Goal: Find specific page/section

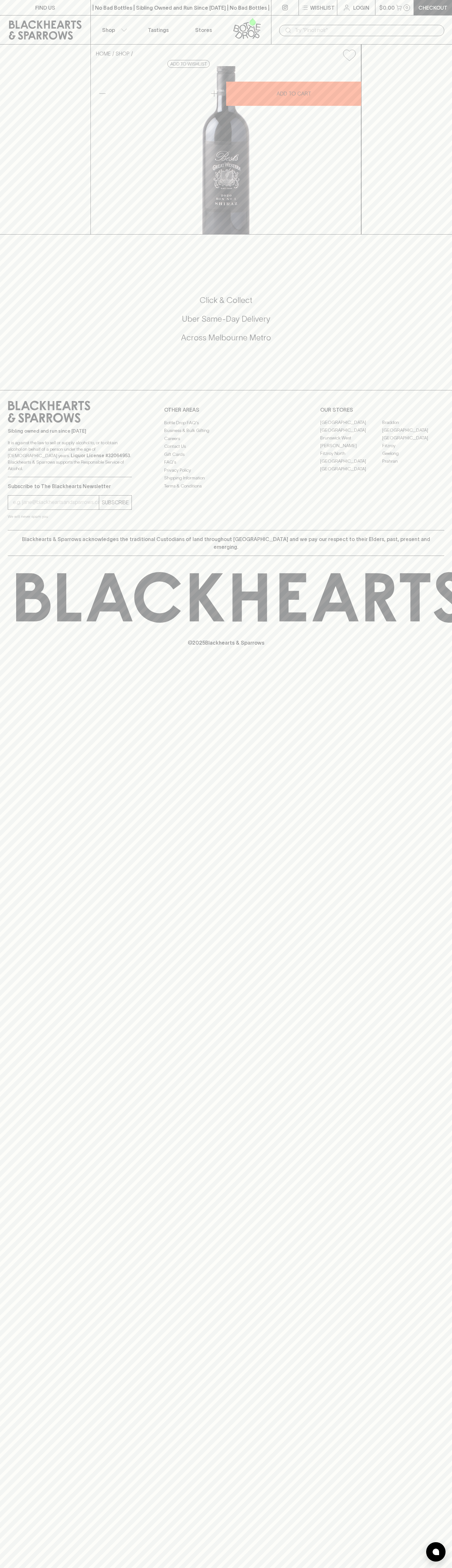
click at [79, 15] on div "FIND US" at bounding box center [45, 7] width 90 height 15
click at [440, 1021] on div "FIND US | No Bad Bottles | Sibling Owned and Run Since 2006 | No Bad Bottles | …" at bounding box center [226, 784] width 452 height 1568
click at [326, 1567] on html "FIND US | No Bad Bottles | Sibling Owned and Run Since 2006 | No Bad Bottles | …" at bounding box center [226, 784] width 452 height 1568
click at [24, 1017] on div "FIND US | No Bad Bottles | Sibling Owned and Run Since 2006 | No Bad Bottles | …" at bounding box center [226, 784] width 452 height 1568
